Goal: Go to known website: Access a specific website the user already knows

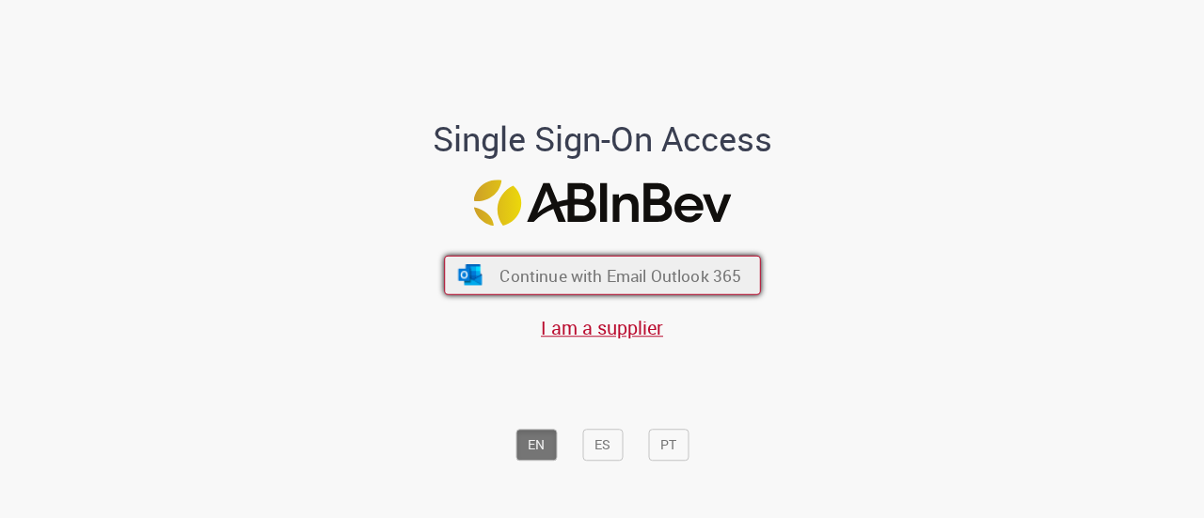
click at [573, 269] on span "Continue with Email Outlook 365" at bounding box center [620, 275] width 242 height 22
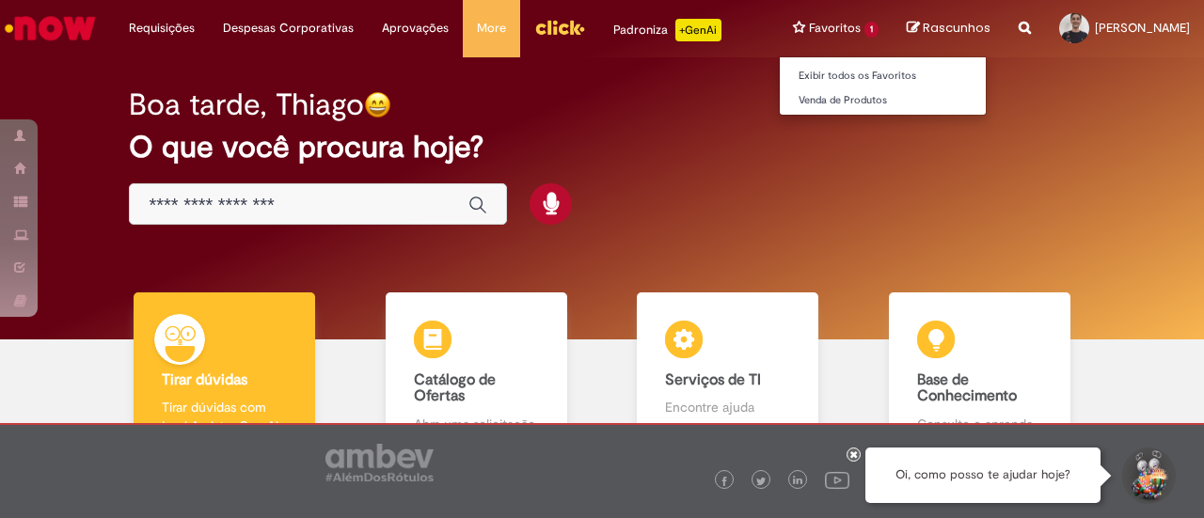
drag, startPoint x: 181, startPoint y: 0, endPoint x: 738, endPoint y: 32, distance: 558.6
click at [779, 32] on li "Favoritos 1 Exibir todos os Favoritos Venda de Produtos" at bounding box center [836, 28] width 114 height 56
click at [779, 46] on li "Favoritos 1 Exibir todos os Favoritos Venda de Produtos" at bounding box center [836, 28] width 114 height 56
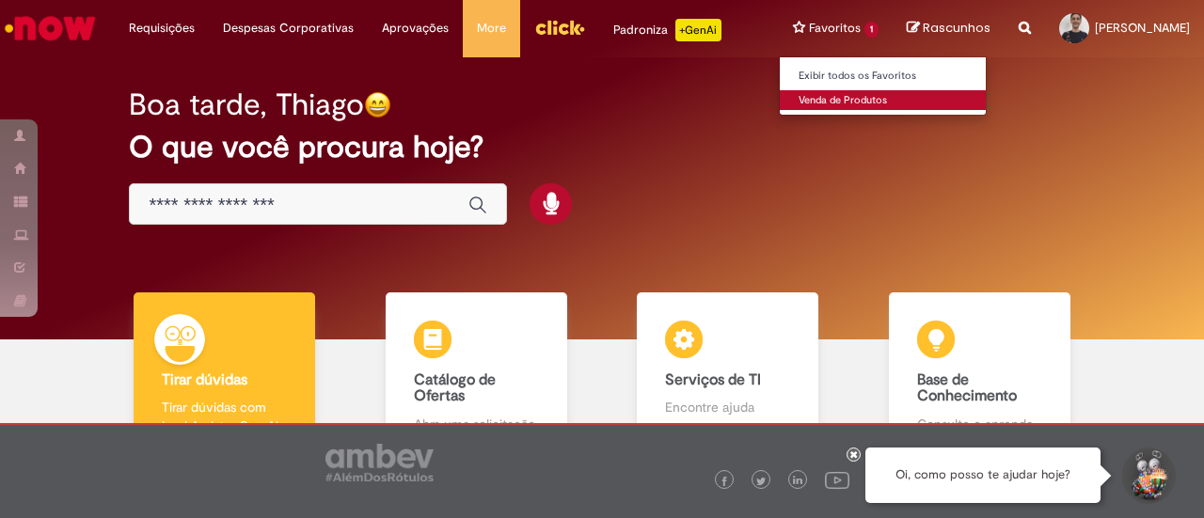
click at [780, 104] on link "Venda de Produtos" at bounding box center [883, 100] width 207 height 21
